Goal: Find specific page/section: Find specific page/section

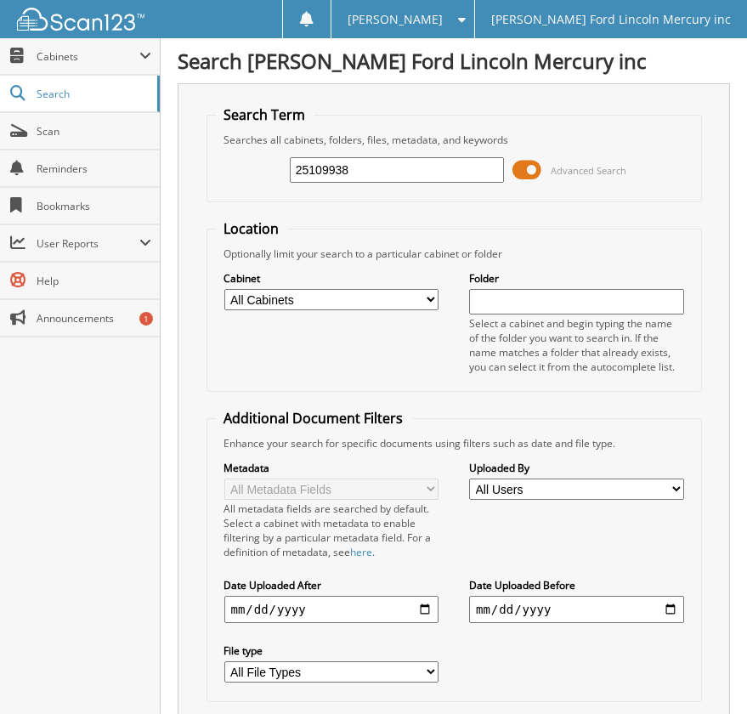
type input "25109938"
click at [258, 298] on select "All Cabinets ACCOUNTS PAYABLE BODY SHOP RO'S CREDIT CARD RECEIPTS PARTS INVOICE…" at bounding box center [331, 299] width 214 height 21
select select "5613"
click at [224, 289] on select "All Cabinets ACCOUNTS PAYABLE BODY SHOP RO'S CREDIT CARD RECEIPTS PARTS INVOICE…" at bounding box center [331, 299] width 214 height 21
click at [333, 298] on select "All Cabinets ACCOUNTS PAYABLE BODY SHOP RO'S CREDIT CARD RECEIPTS PARTS INVOICE…" at bounding box center [331, 299] width 214 height 21
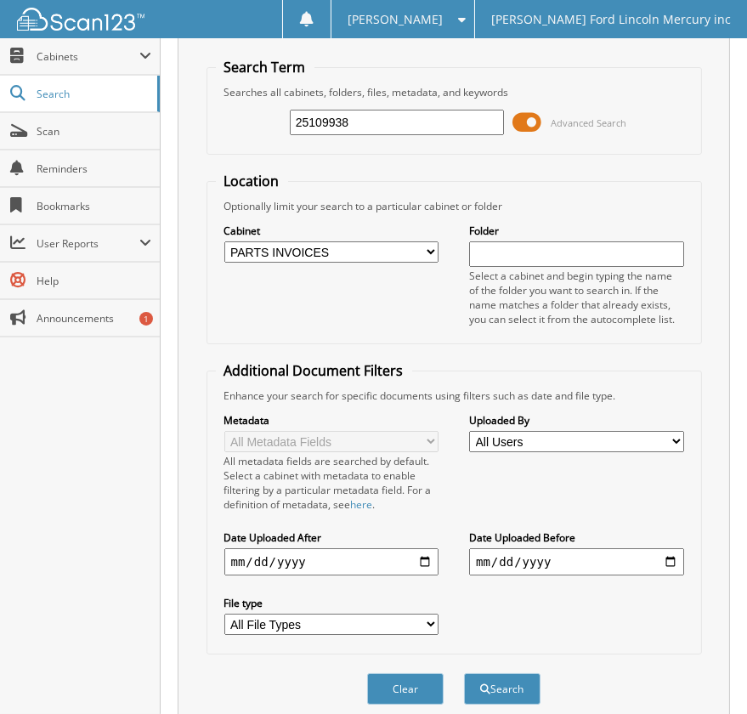
scroll to position [102, 0]
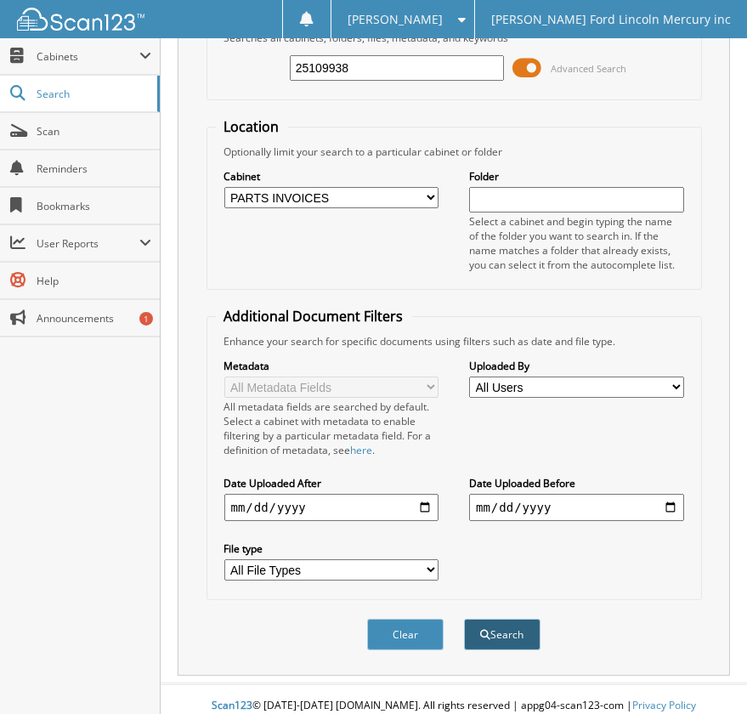
click at [509, 626] on button "Search" at bounding box center [502, 634] width 77 height 31
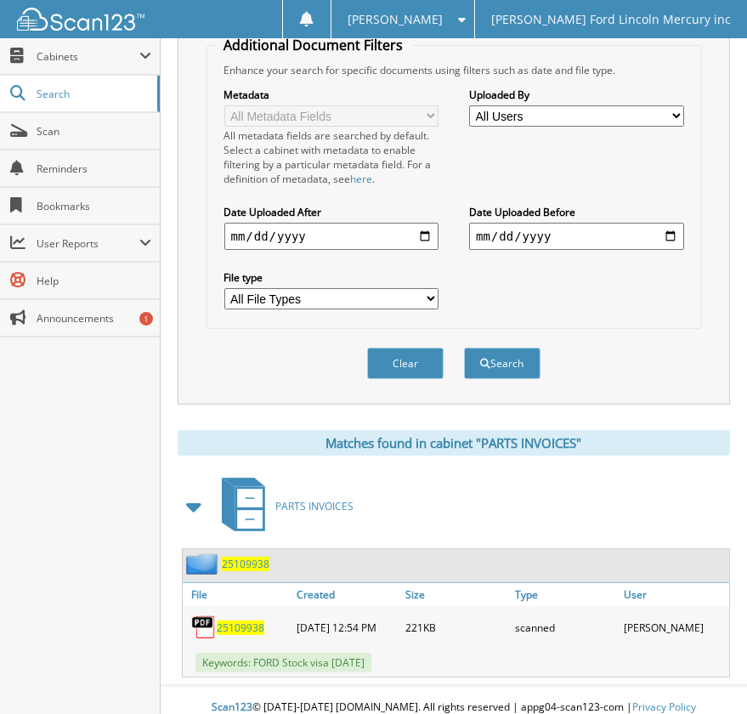
scroll to position [374, 0]
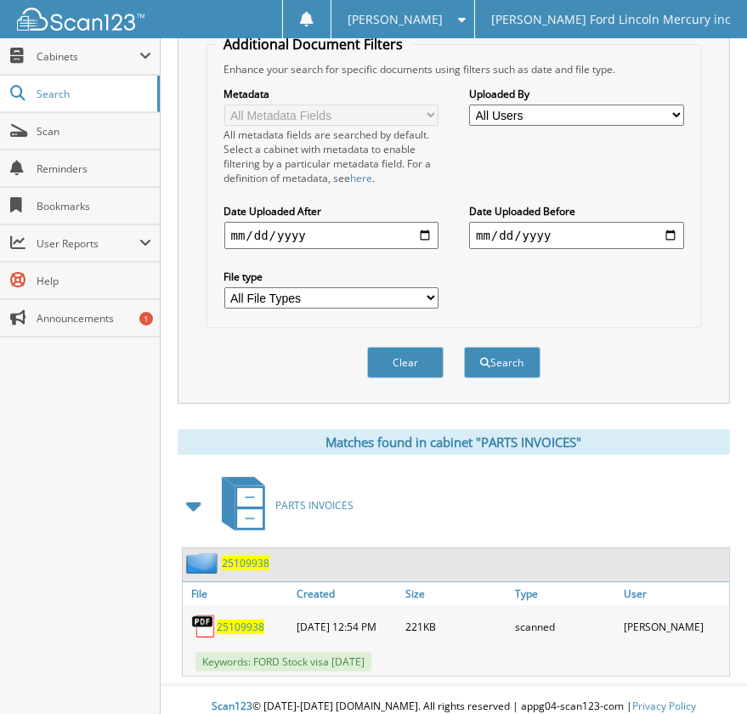
click at [235, 620] on span "25109938" at bounding box center [241, 627] width 48 height 14
click at [45, 128] on span "Scan" at bounding box center [94, 131] width 115 height 14
